Goal: Complete application form

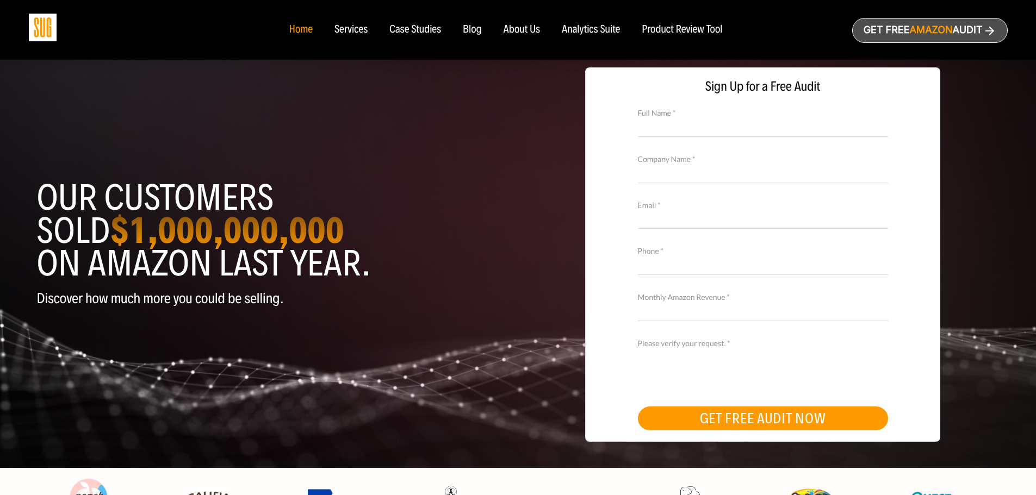
click at [419, 37] on nav "Home Services Case Studies Blog About Us" at bounding box center [518, 30] width 480 height 60
click at [420, 28] on div "Case Studies" at bounding box center [415, 30] width 52 height 12
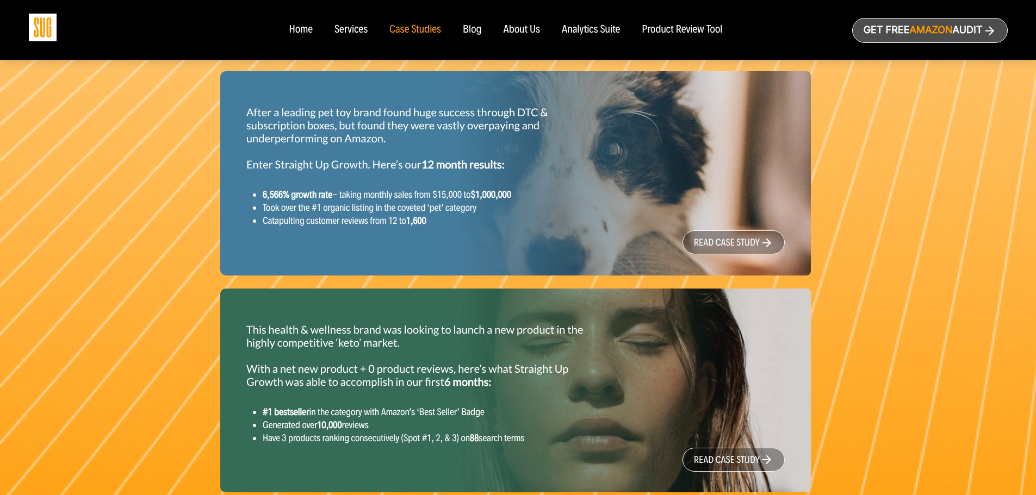
scroll to position [1685, 0]
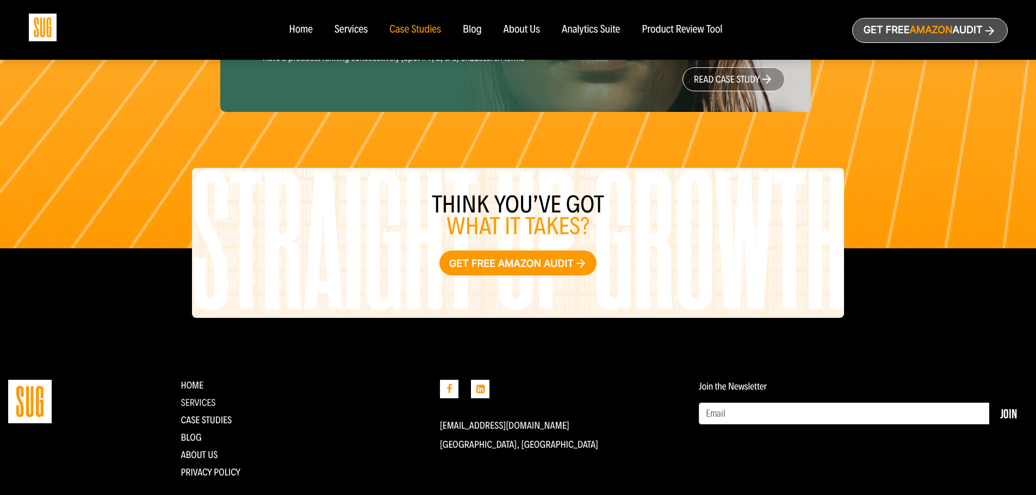
click at [196, 409] on link "Services" at bounding box center [197, 403] width 35 height 12
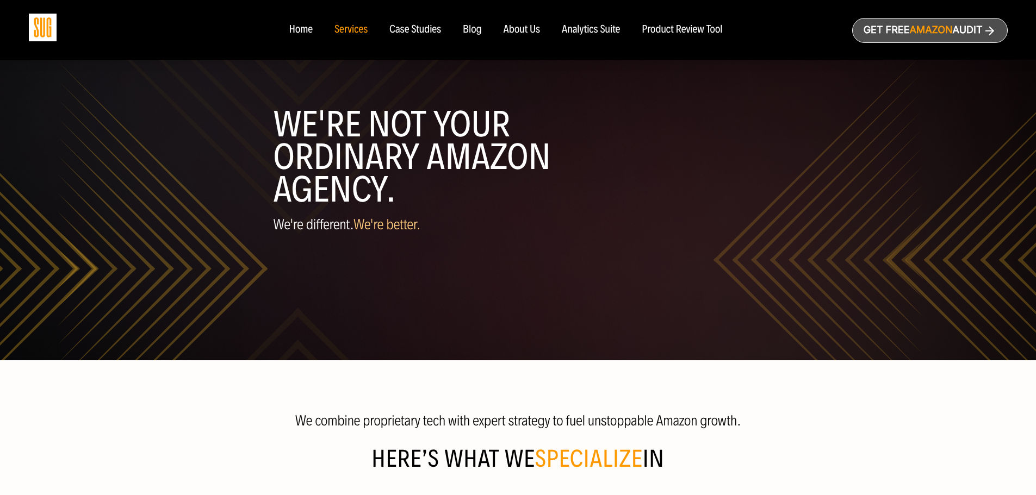
click at [572, 24] on div "Analytics Suite" at bounding box center [591, 30] width 58 height 12
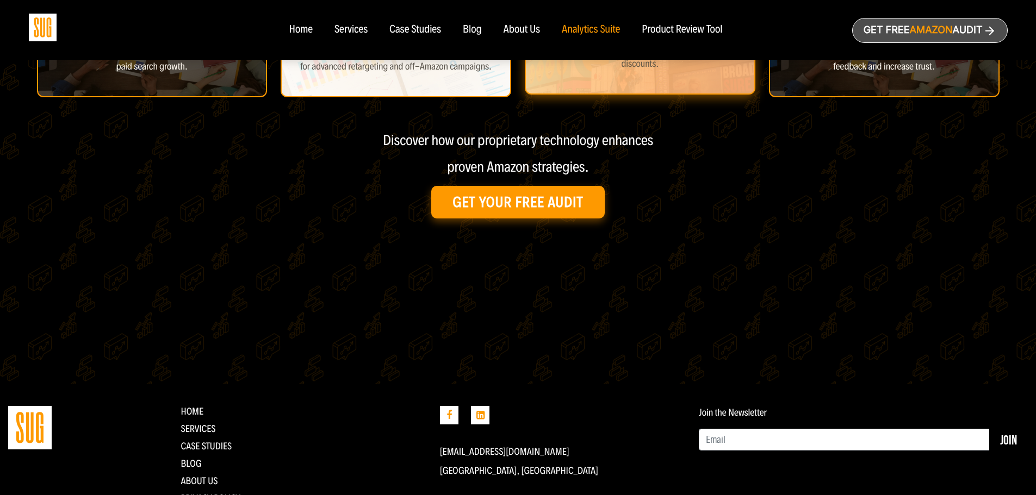
scroll to position [544, 0]
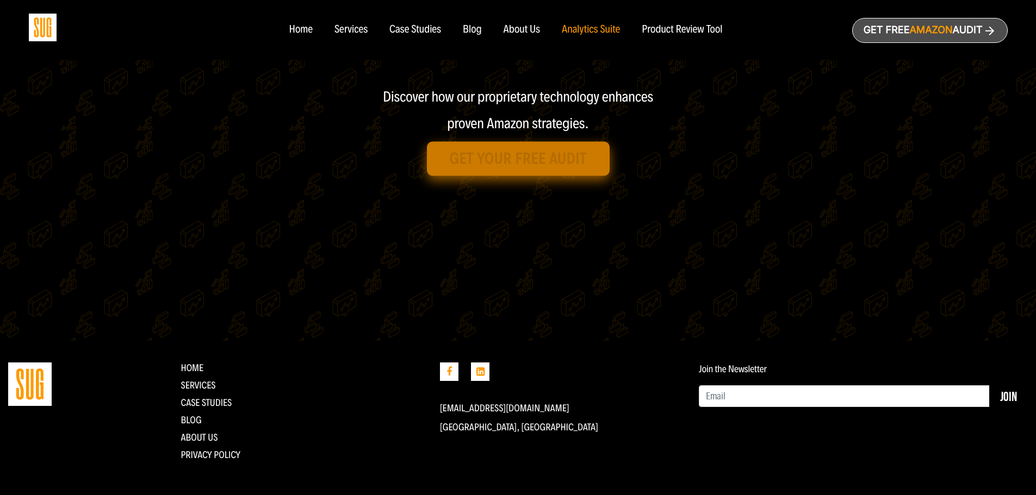
click at [527, 162] on link "Get Your Free Audit" at bounding box center [518, 159] width 183 height 34
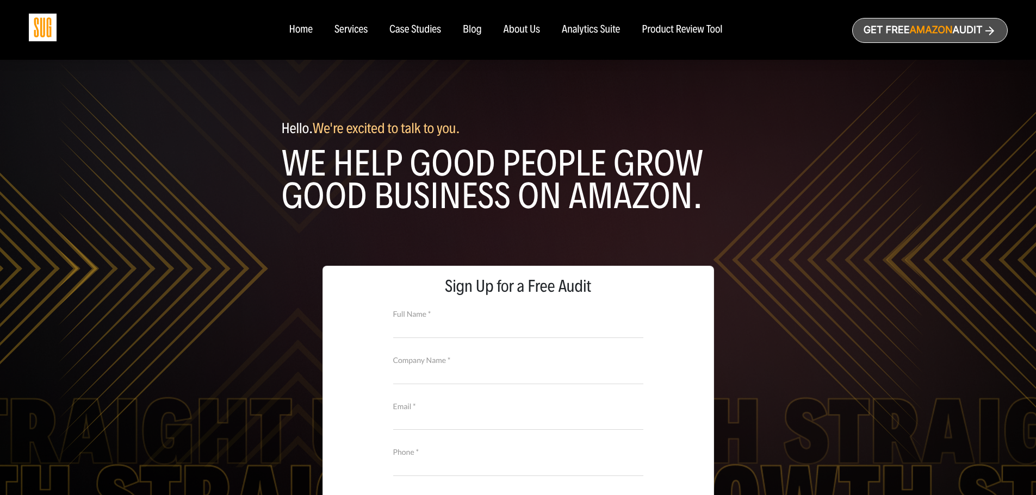
click at [511, 320] on input "Full Name *" at bounding box center [518, 328] width 250 height 19
type input "[PERSON_NAME]"
type input "MCS I ndustries"
type input "[EMAIL_ADDRESS][DOMAIN_NAME]"
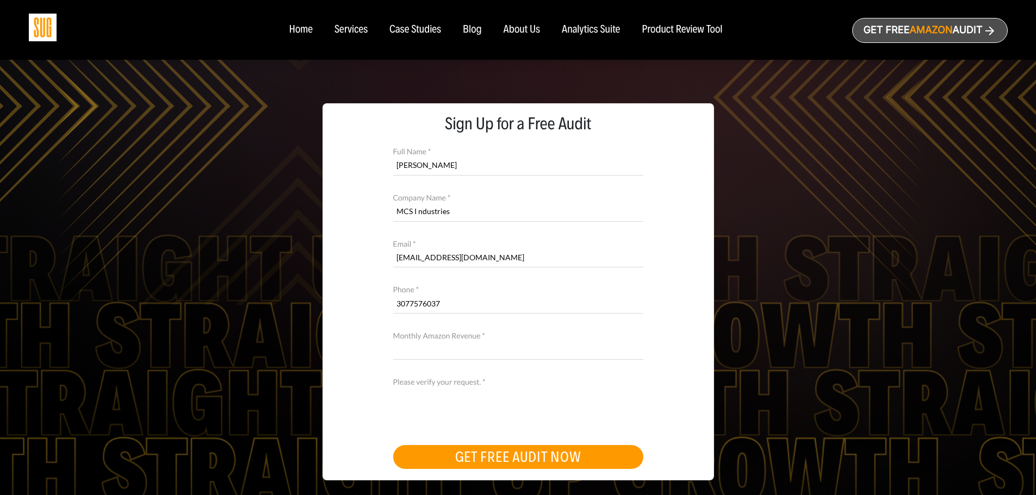
scroll to position [163, 0]
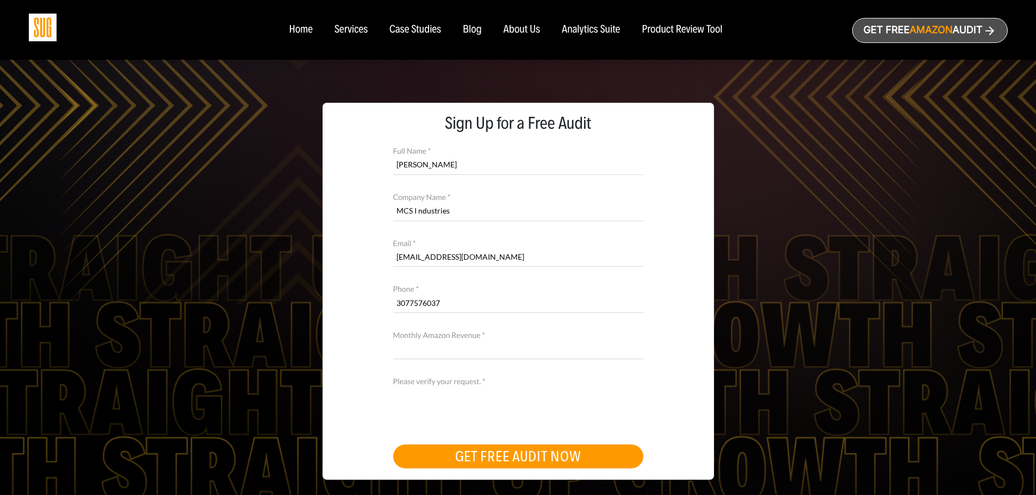
type input "3077576037"
click at [475, 346] on input "Monthly Amazon Revenue *" at bounding box center [518, 349] width 250 height 19
type input "3000000"
click at [475, 453] on button "GET FREE AUDIT NOW" at bounding box center [518, 457] width 250 height 24
